Goal: Task Accomplishment & Management: Complete application form

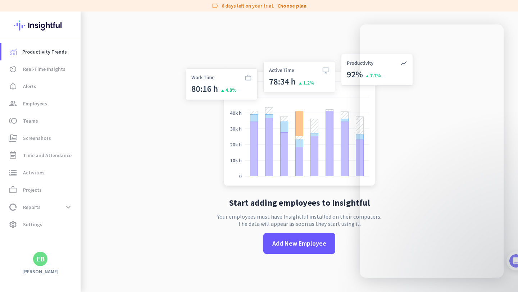
click at [41, 105] on span "Employees" at bounding box center [35, 103] width 24 height 9
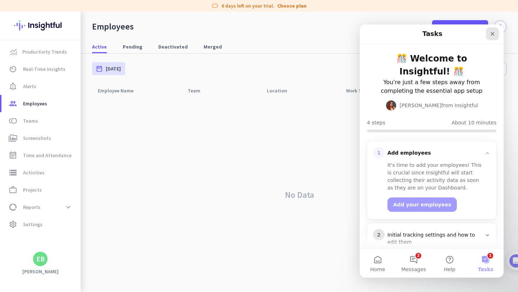
click at [496, 32] on div "Close" at bounding box center [492, 33] width 13 height 13
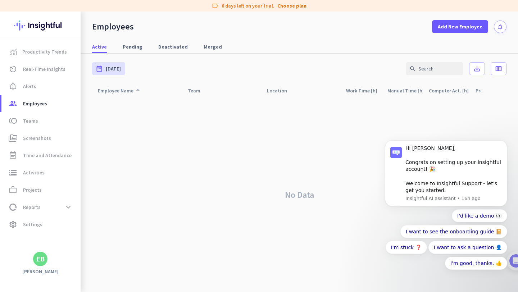
click at [104, 91] on div "Employee Name arrow_drop_up" at bounding box center [120, 91] width 44 height 10
click at [35, 121] on span "Teams" at bounding box center [30, 121] width 15 height 9
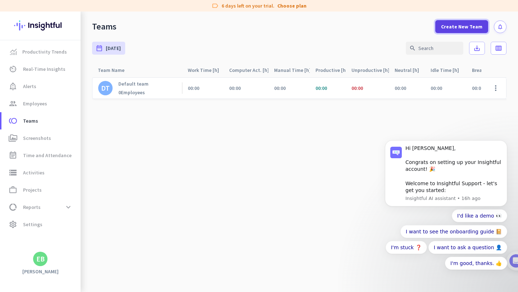
click at [470, 28] on span "Create New Team" at bounding box center [461, 26] width 41 height 7
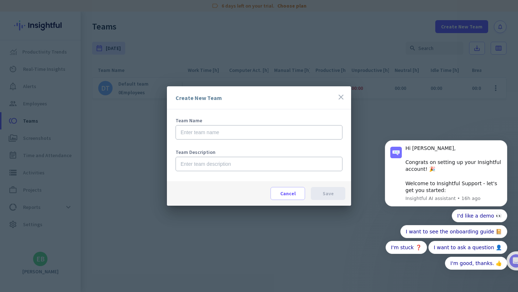
click at [342, 95] on icon "close" at bounding box center [341, 97] width 9 height 9
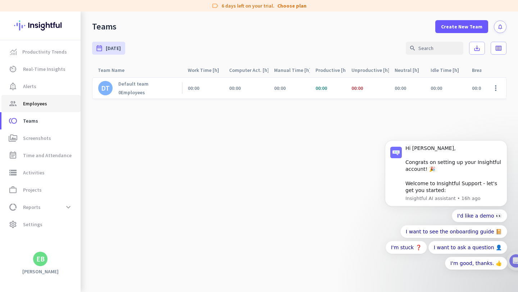
click at [39, 104] on span "Employees" at bounding box center [35, 103] width 24 height 9
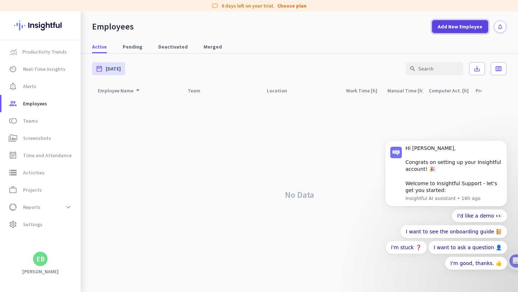
click at [448, 28] on span "Add New Employee" at bounding box center [460, 26] width 45 height 7
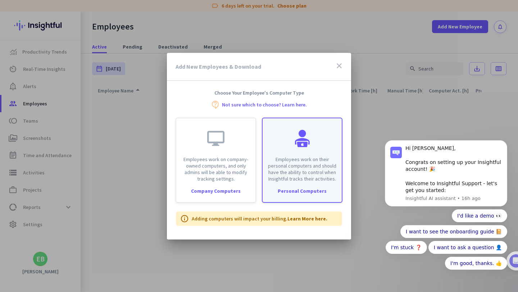
click at [296, 176] on p "Employees work on their personal computers and should have the ability to contr…" at bounding box center [302, 169] width 71 height 26
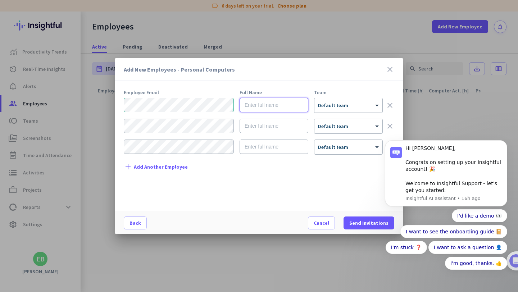
click at [271, 100] on input "text" at bounding box center [274, 105] width 69 height 14
type input "[PERSON_NAME]"
click at [335, 110] on div "× Default team" at bounding box center [349, 105] width 68 height 14
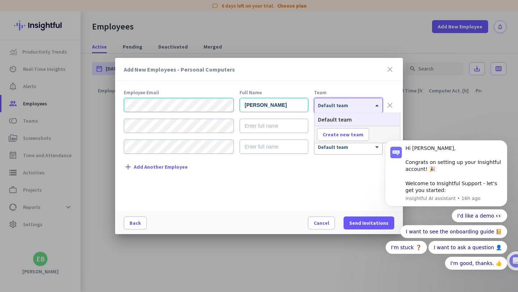
click at [289, 177] on div "Employee Email Full Name Team [PERSON_NAME] × Default team clear × Default team…" at bounding box center [262, 147] width 276 height 114
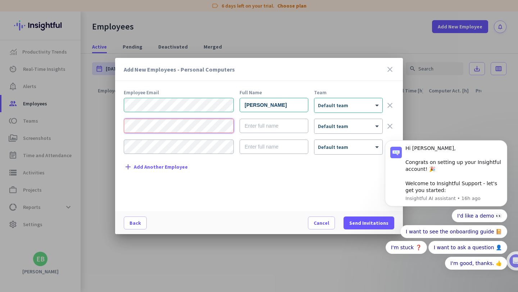
click at [119, 123] on mat-dialog-content "Employee Email Full Name Team [PERSON_NAME] × Default team clear × Default team…" at bounding box center [259, 150] width 288 height 121
click at [252, 128] on input "text" at bounding box center [274, 126] width 69 height 14
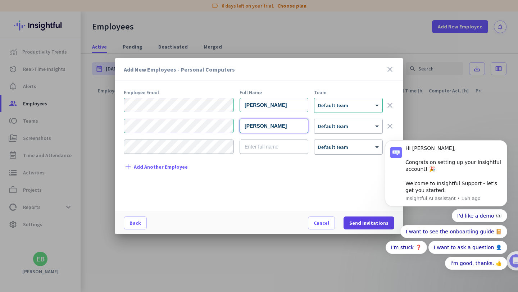
type input "[PERSON_NAME]"
click at [365, 225] on span "Send Invitations" at bounding box center [368, 223] width 39 height 7
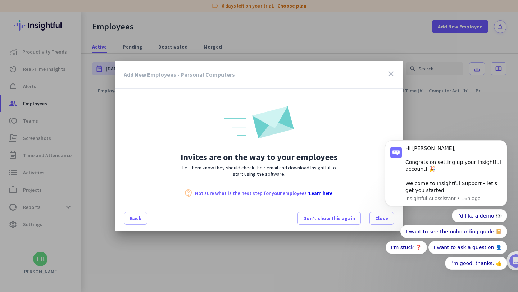
click at [387, 220] on div "I'd like a demo 👀 I want to see the onboarding guide 📔 I'm stuck ❓ I want to as…" at bounding box center [446, 239] width 122 height 60
click at [382, 222] on div "Hi [PERSON_NAME], Congrats on setting up your Insightful account! 🎉 Welcome to …" at bounding box center [446, 225] width 132 height 90
click at [383, 221] on div "Hi [PERSON_NAME], Congrats on setting up your Insightful account! 🎉 Welcome to …" at bounding box center [446, 225] width 132 height 90
click at [396, 75] on body "Hi [PERSON_NAME], Congrats on setting up your Insightful account! 🎉 Welcome to …" at bounding box center [446, 179] width 138 height 214
click at [332, 220] on span "Don’t show this again" at bounding box center [329, 218] width 52 height 7
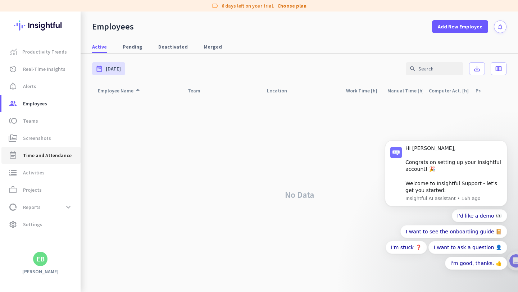
click at [44, 153] on span "Time and Attendance" at bounding box center [47, 155] width 49 height 9
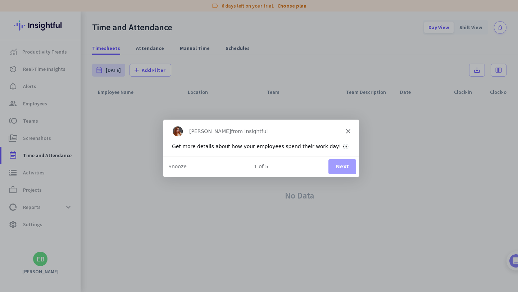
click at [347, 131] on icon "Close" at bounding box center [348, 130] width 4 height 4
